Goal: Use online tool/utility: Utilize a website feature to perform a specific function

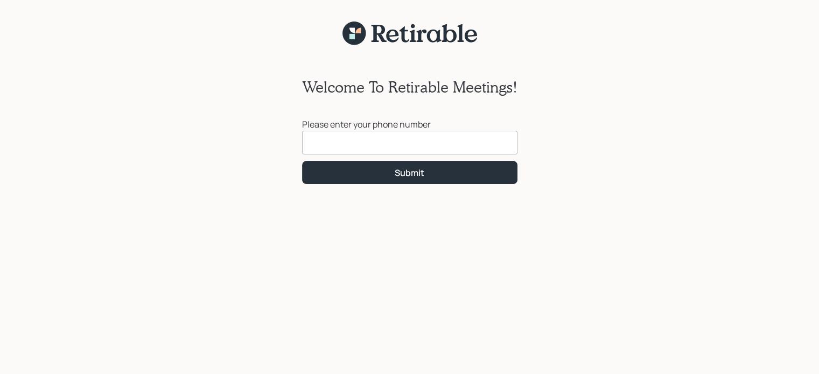
click at [318, 138] on input at bounding box center [409, 143] width 215 height 24
type input "[PHONE_NUMBER]"
click button "Submit" at bounding box center [409, 172] width 215 height 23
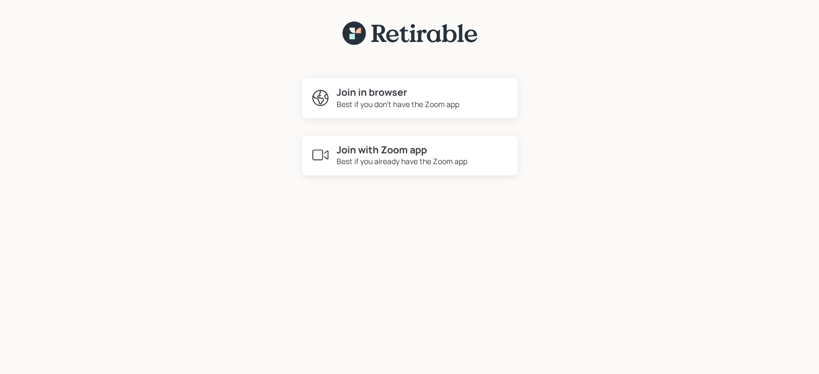
click at [345, 103] on div "Best if you don't have the Zoom app" at bounding box center [398, 104] width 123 height 11
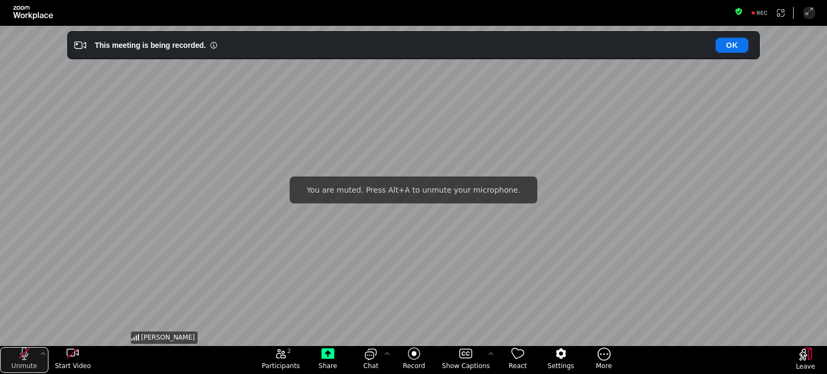
click at [24, 358] on icon "unmute my microphone" at bounding box center [24, 353] width 13 height 13
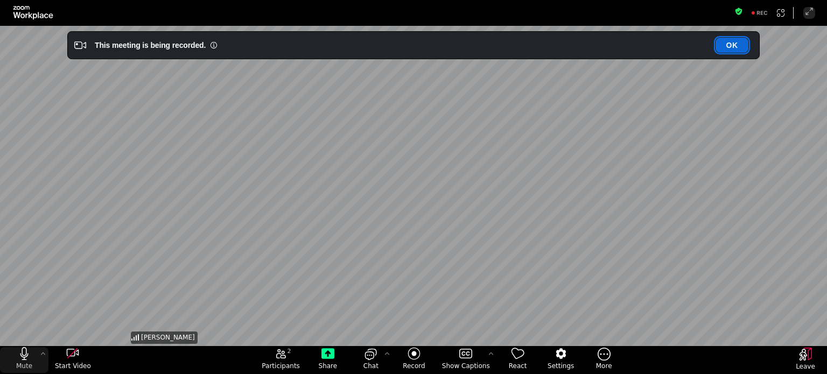
click at [736, 48] on button "OK" at bounding box center [732, 45] width 33 height 15
